Goal: Information Seeking & Learning: Learn about a topic

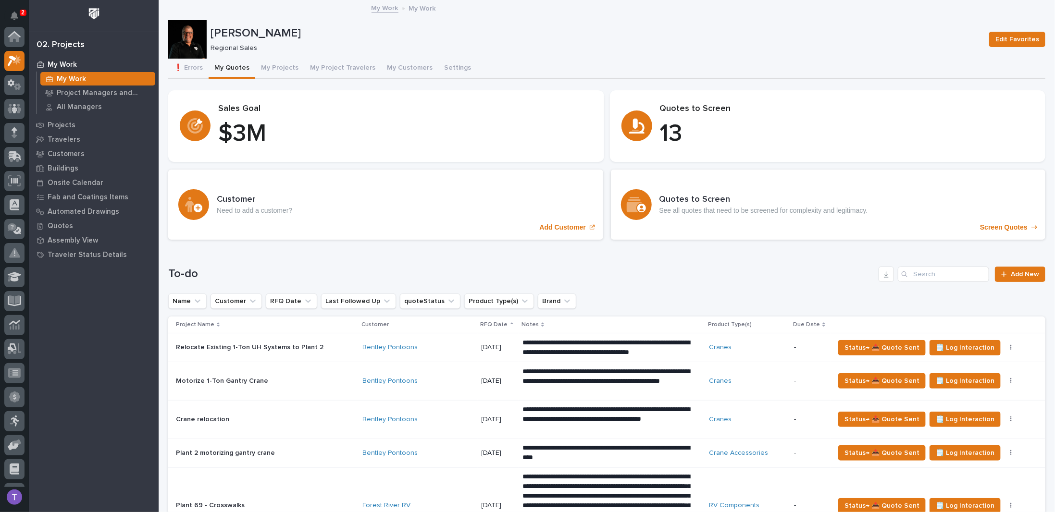
scroll to position [24, 0]
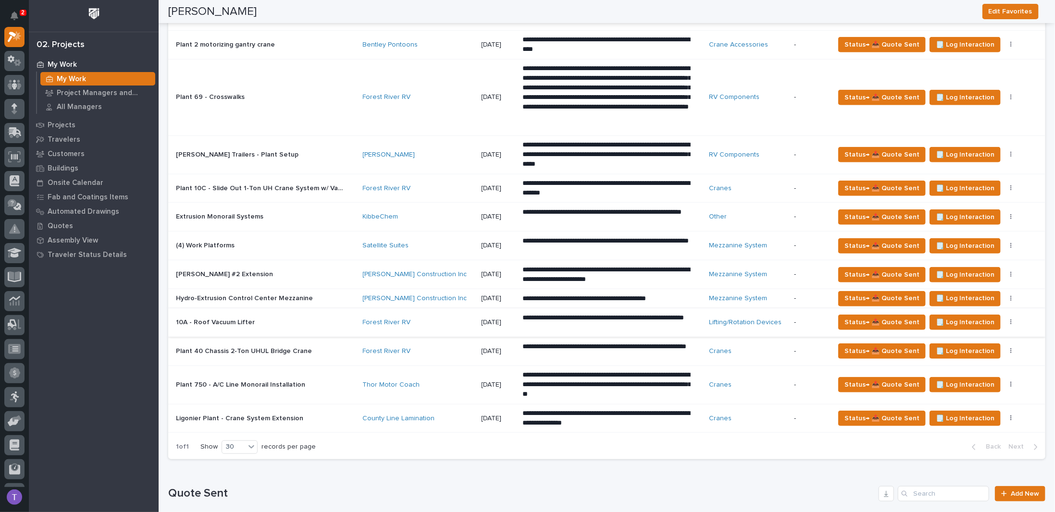
scroll to position [385, 0]
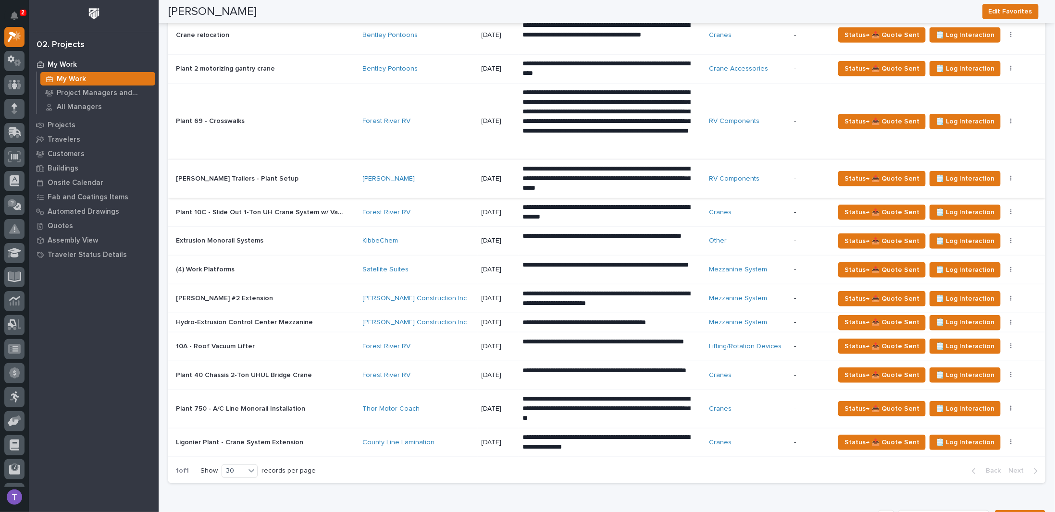
click at [1010, 176] on icon "button" at bounding box center [1010, 179] width 1 height 6
click at [963, 225] on span "Status→ ⏳ Inactive" at bounding box center [955, 228] width 59 height 12
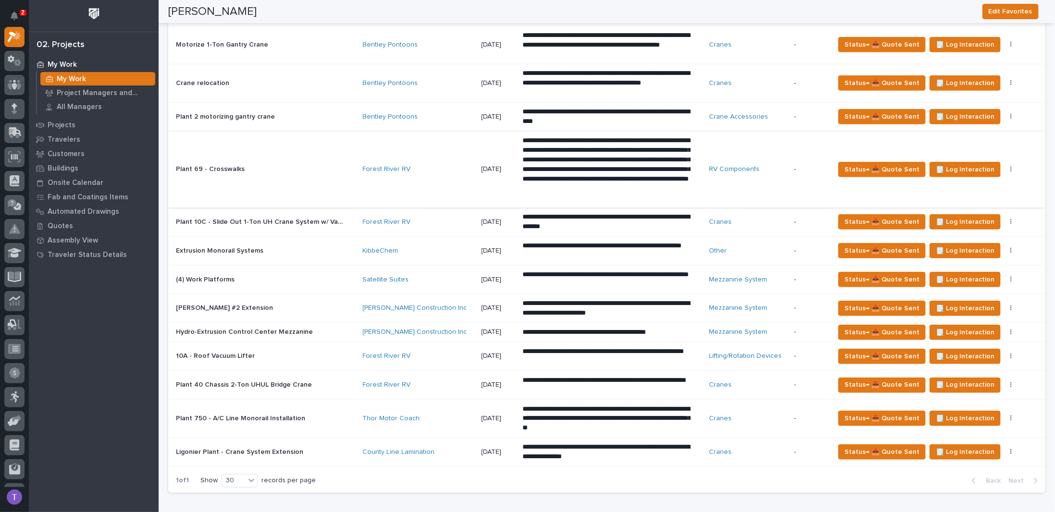
scroll to position [288, 0]
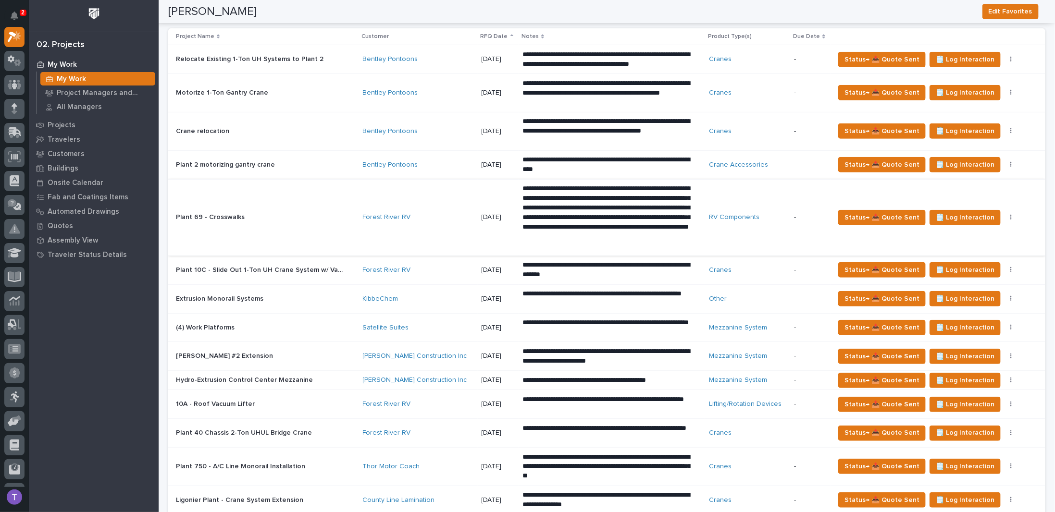
click at [1010, 216] on icon "button" at bounding box center [1010, 218] width 1 height 6
click at [963, 264] on span "Status→ ⏳ Inactive" at bounding box center [955, 267] width 59 height 12
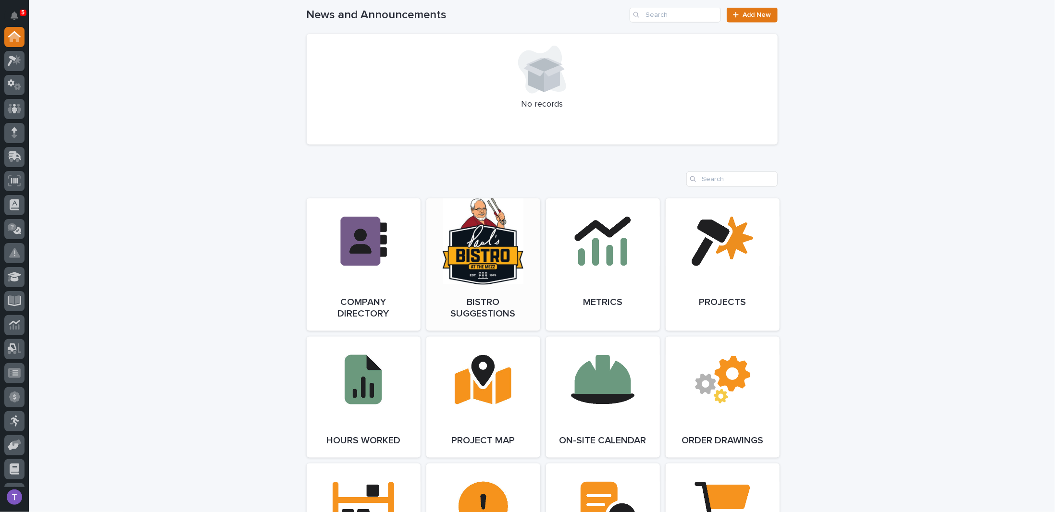
scroll to position [673, 0]
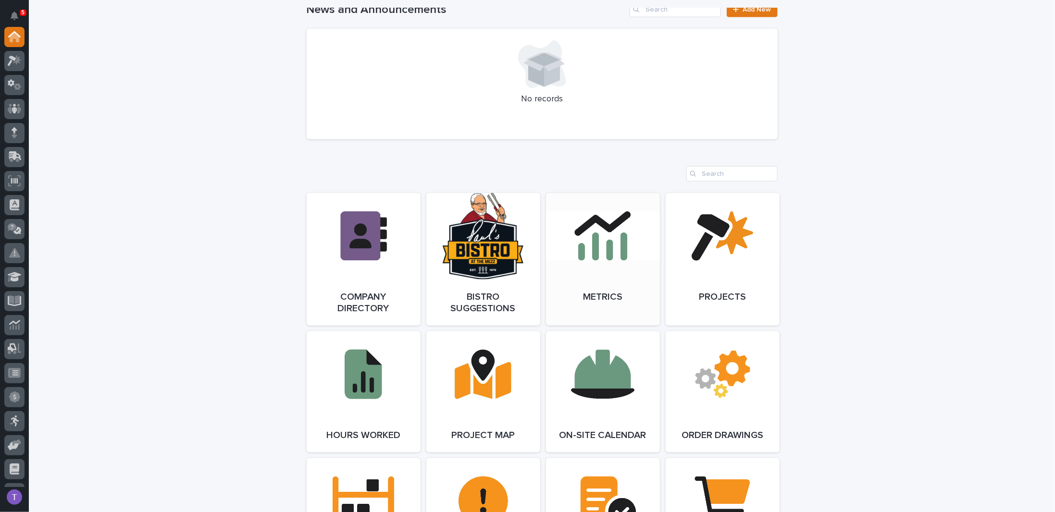
click at [620, 237] on link "Open Link" at bounding box center [603, 259] width 114 height 133
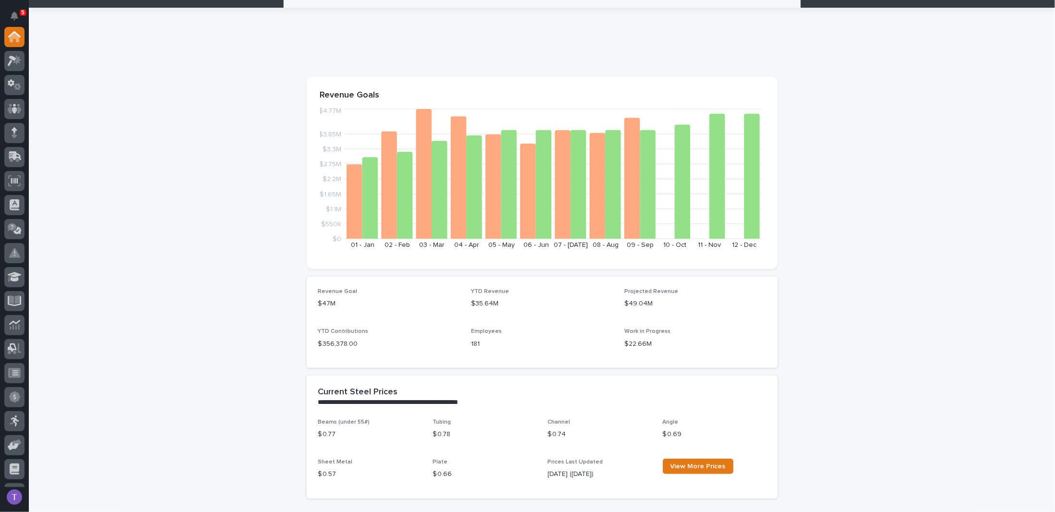
scroll to position [0, 0]
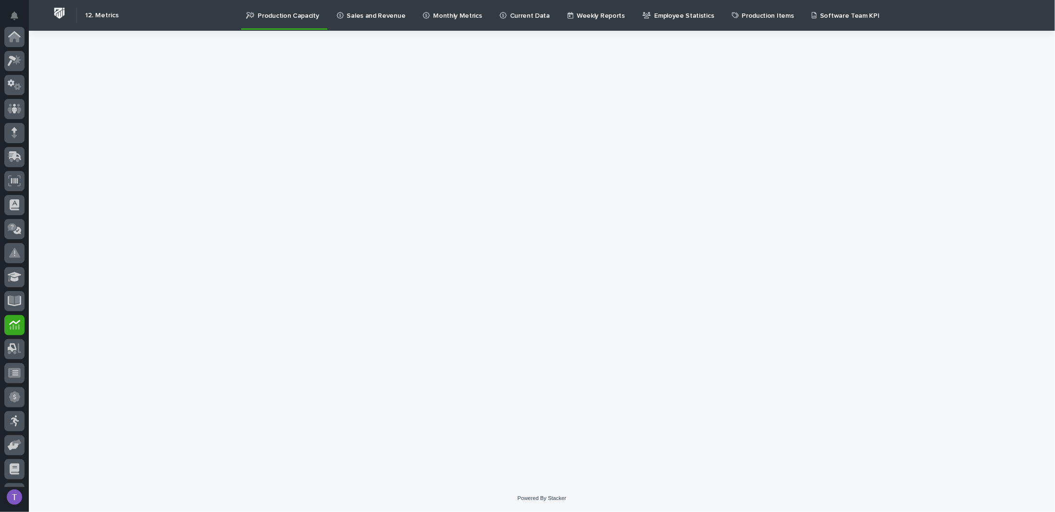
scroll to position [116, 0]
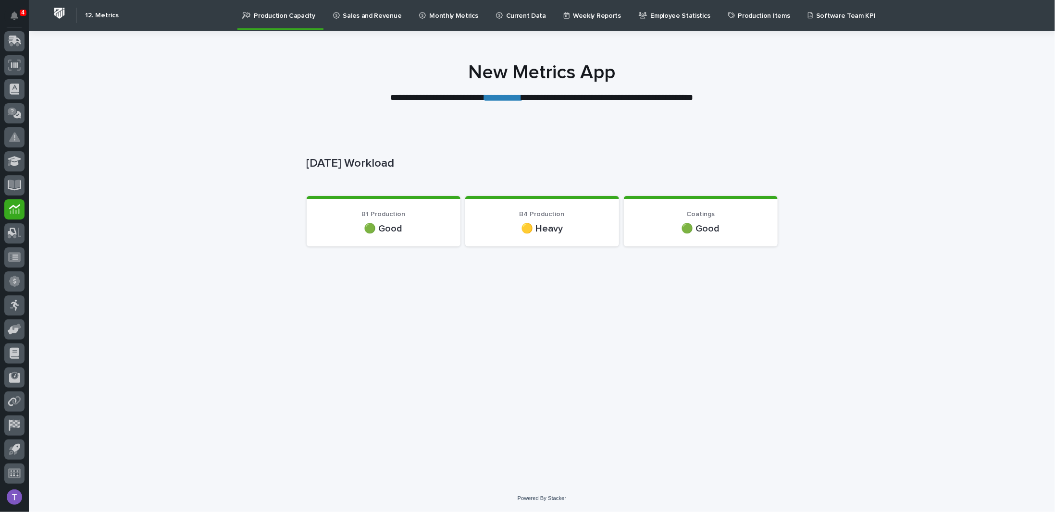
click at [414, 305] on div "Loading... Saving… Loading... Saving… Today's Workload Today's Workload Sorry, …" at bounding box center [542, 294] width 481 height 334
click at [362, 13] on p "Sales and Revenue" at bounding box center [372, 10] width 59 height 20
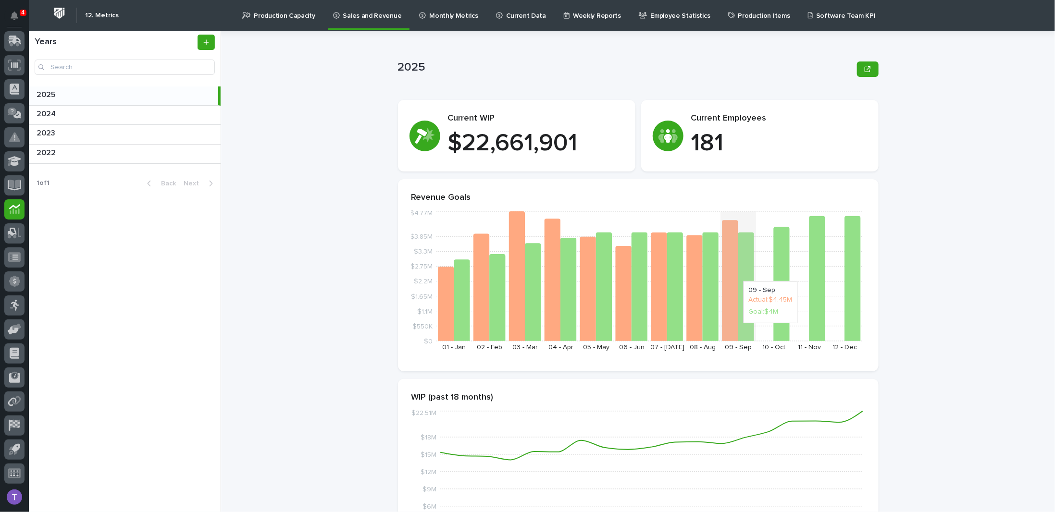
click at [738, 276] on icon at bounding box center [746, 286] width 16 height 109
click at [369, 274] on div "2025 2025 Sorry, there was an error saving your record. Please try again. Pleas…" at bounding box center [644, 272] width 822 height 482
click at [429, 14] on p "Monthly Metrics" at bounding box center [453, 10] width 49 height 20
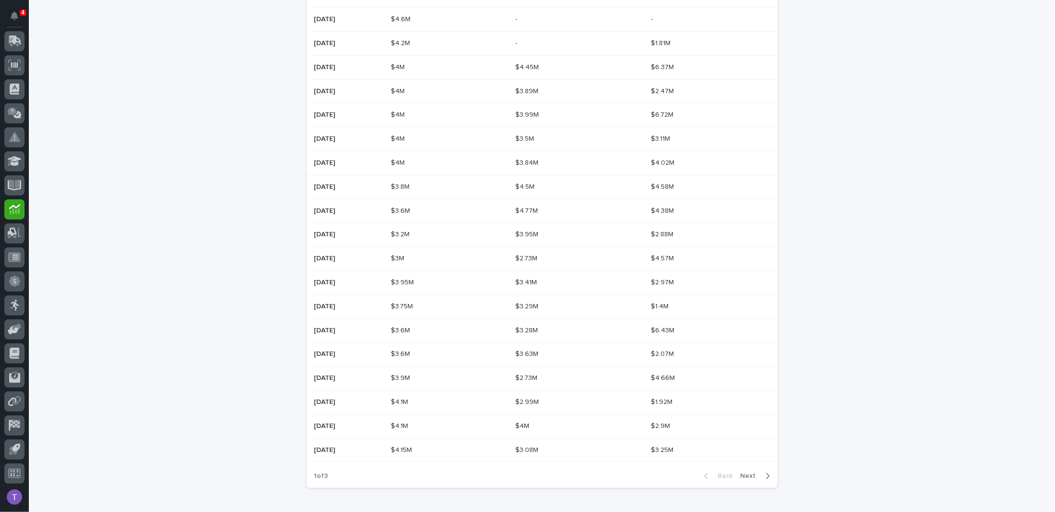
scroll to position [260, 0]
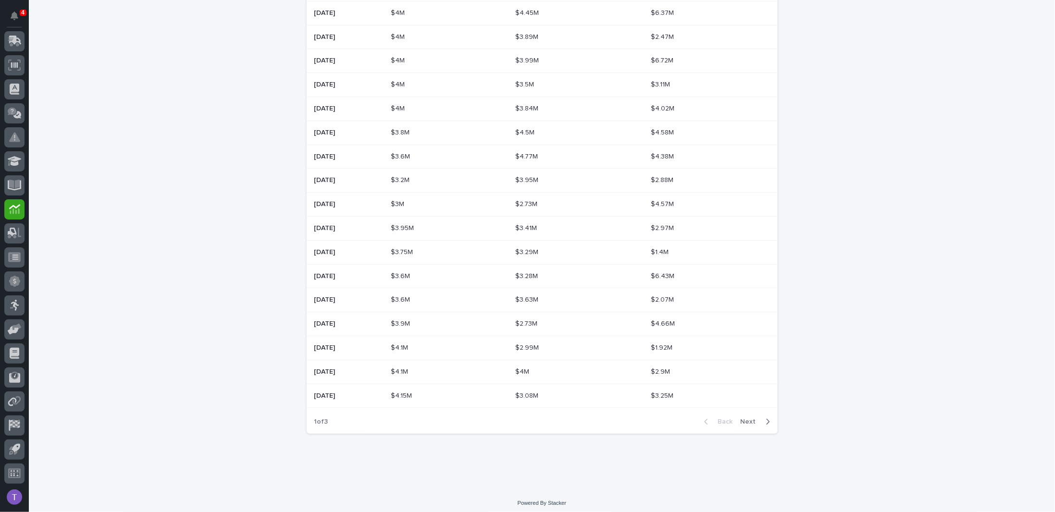
click at [741, 418] on button "Next" at bounding box center [757, 422] width 41 height 9
click at [745, 419] on span "Next" at bounding box center [751, 422] width 21 height 7
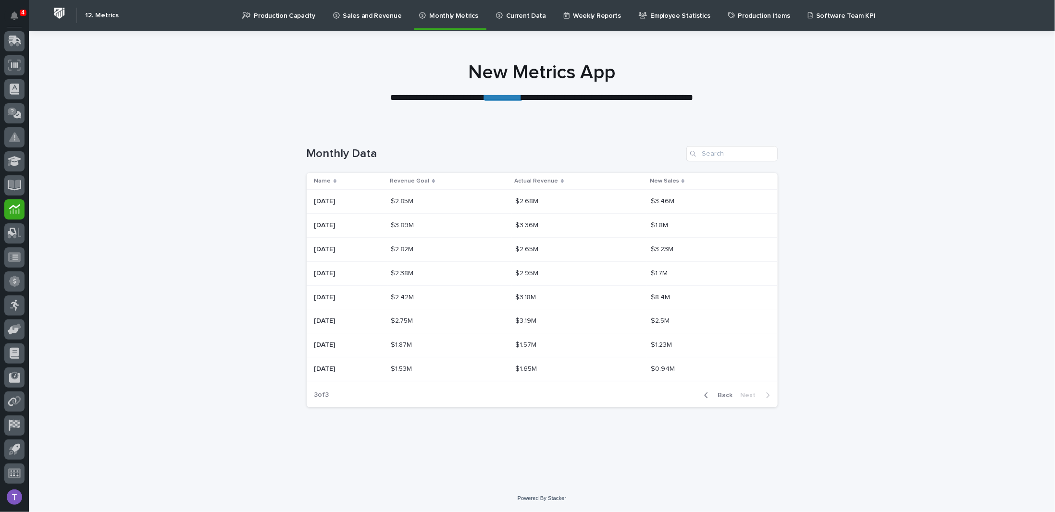
click at [506, 14] on p "Current Data" at bounding box center [526, 10] width 40 height 20
